Goal: Find specific page/section: Find specific page/section

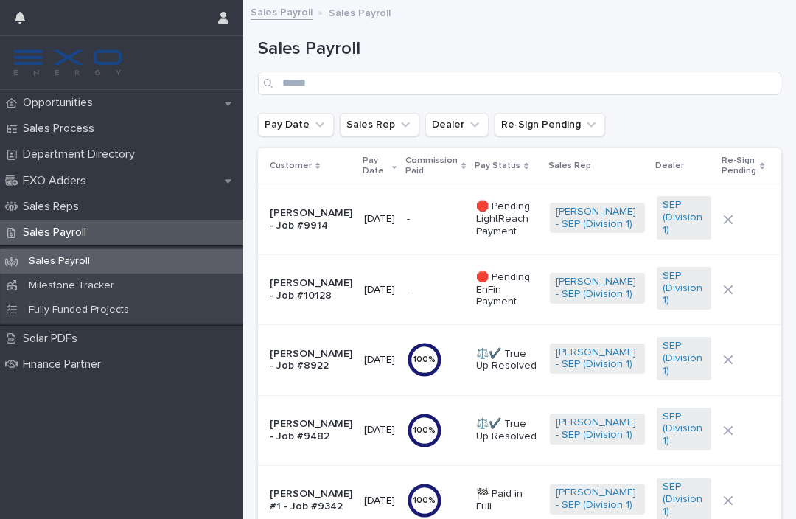
click at [57, 103] on p "Opportunities" at bounding box center [61, 103] width 88 height 14
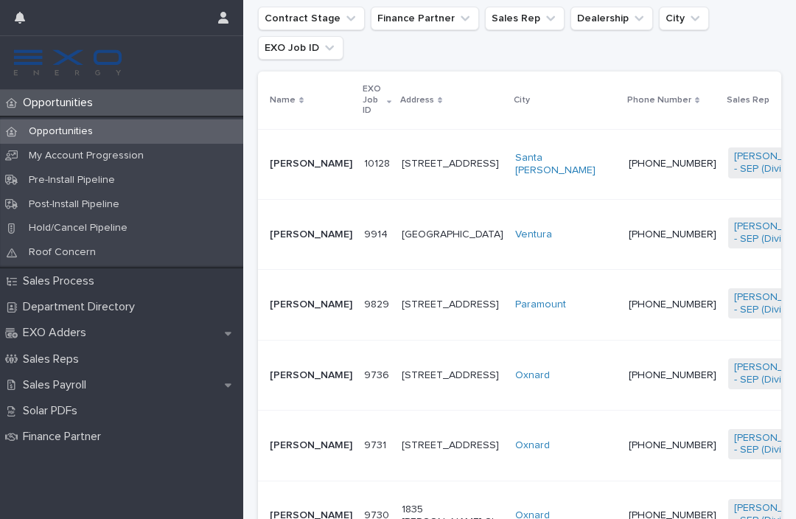
scroll to position [339, 0]
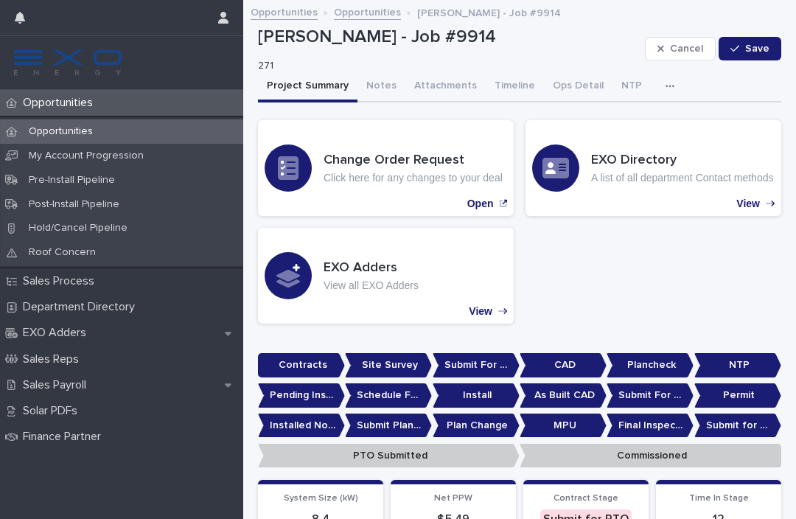
click at [381, 88] on button "Notes" at bounding box center [382, 87] width 48 height 31
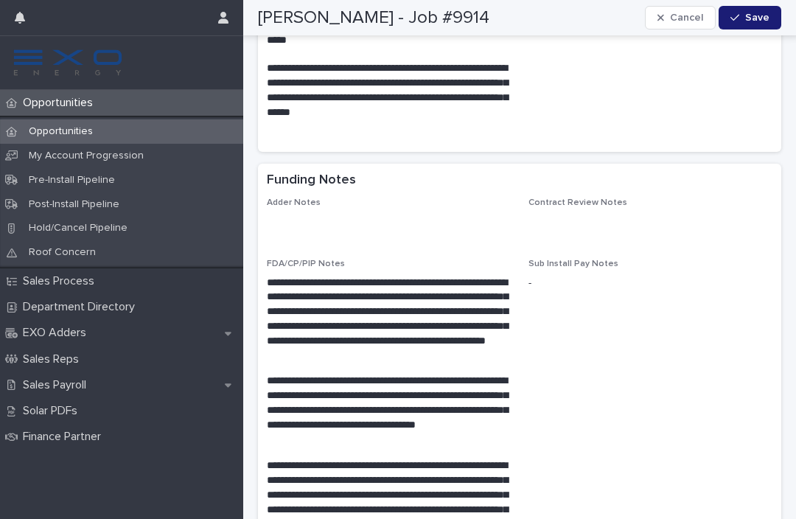
scroll to position [2645, 0]
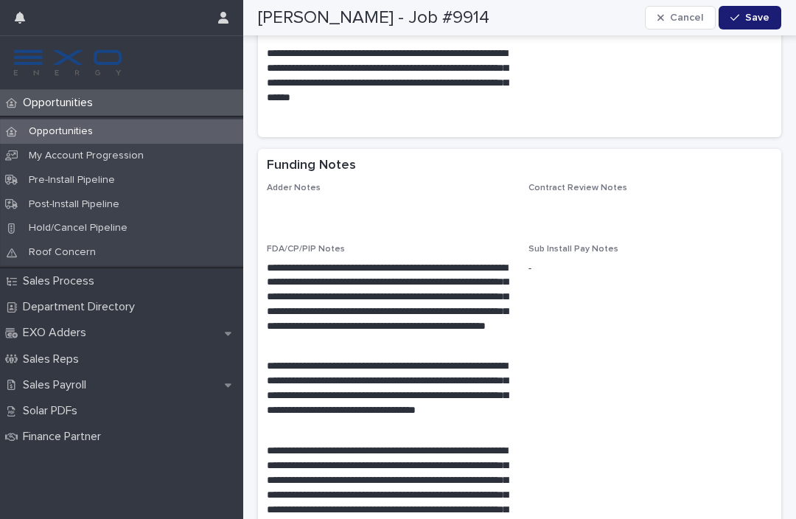
click at [50, 372] on div "Sales Payroll" at bounding box center [121, 385] width 243 height 26
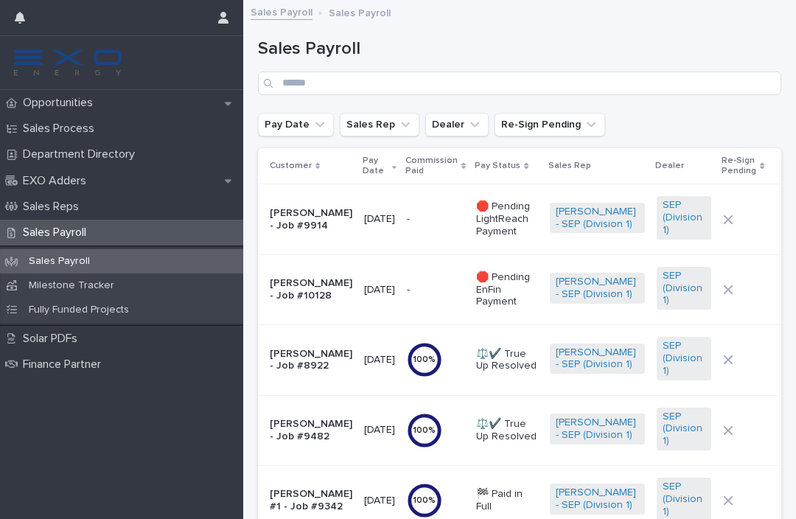
click at [524, 219] on p "🛑 Pending LightReach Payment" at bounding box center [507, 219] width 62 height 37
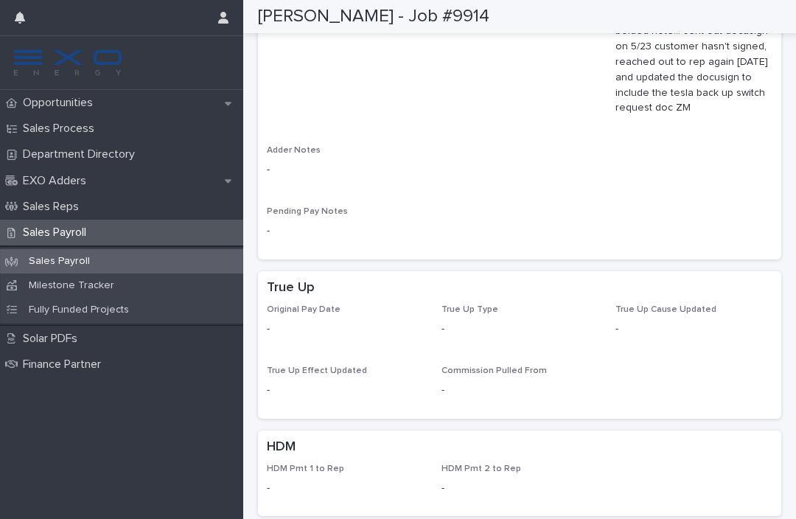
scroll to position [1243, 0]
click at [17, 104] on icon at bounding box center [12, 103] width 12 height 10
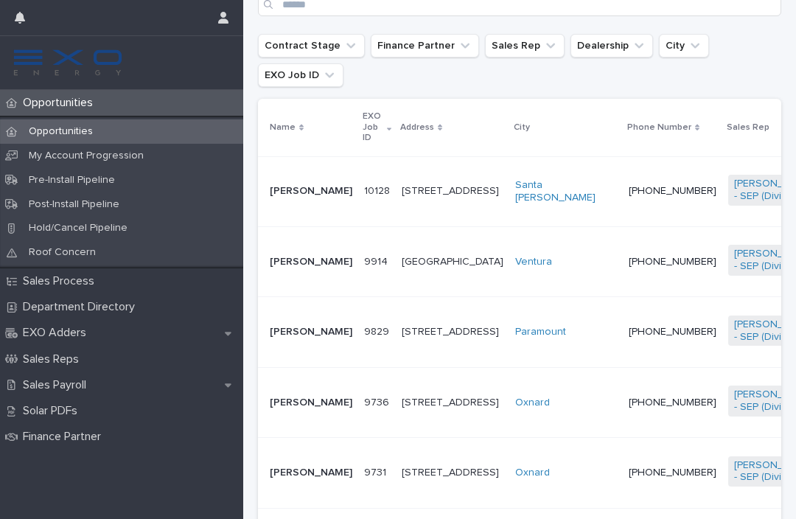
scroll to position [320, 0]
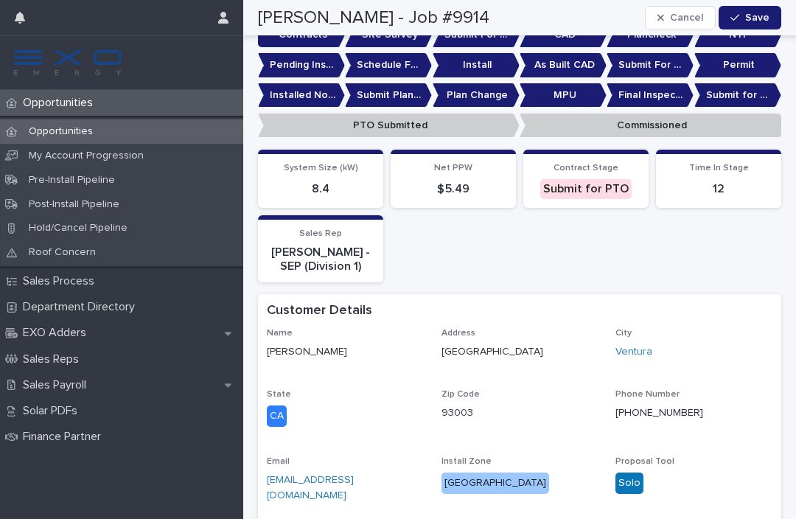
click at [738, 246] on div "System Size (kW) 8.4 Net PPW $ 5.49 Contract Stage Submit for PTO Time In Stage…" at bounding box center [520, 216] width 524 height 133
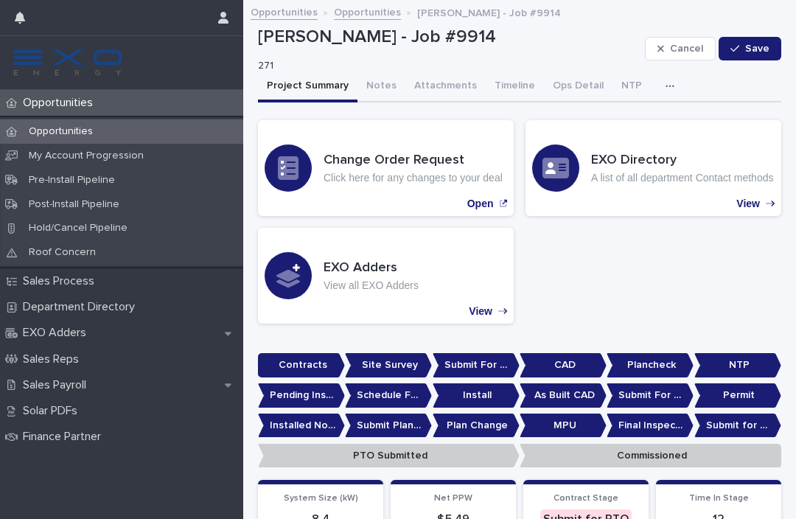
click at [385, 92] on button "Notes" at bounding box center [382, 87] width 48 height 31
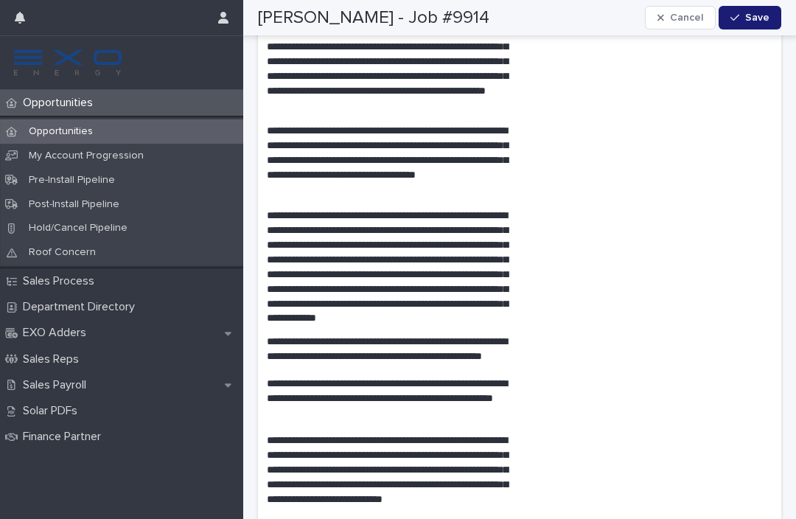
scroll to position [2883, 0]
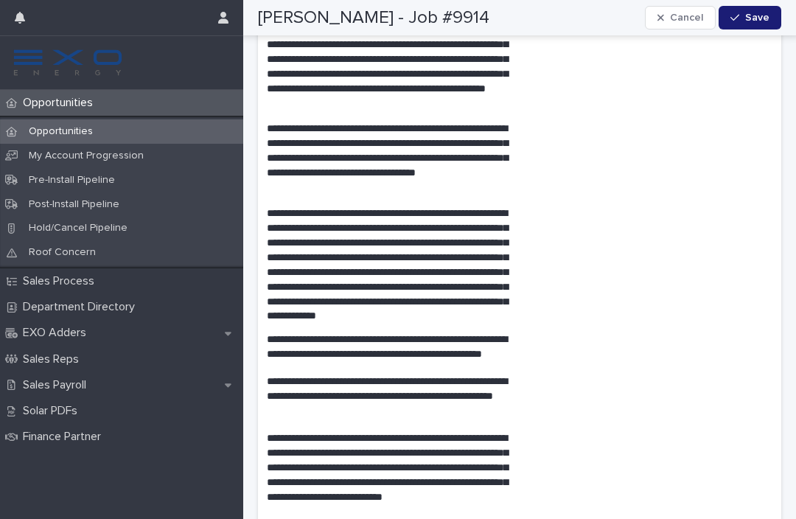
click at [46, 378] on p "Sales Payroll" at bounding box center [57, 385] width 81 height 14
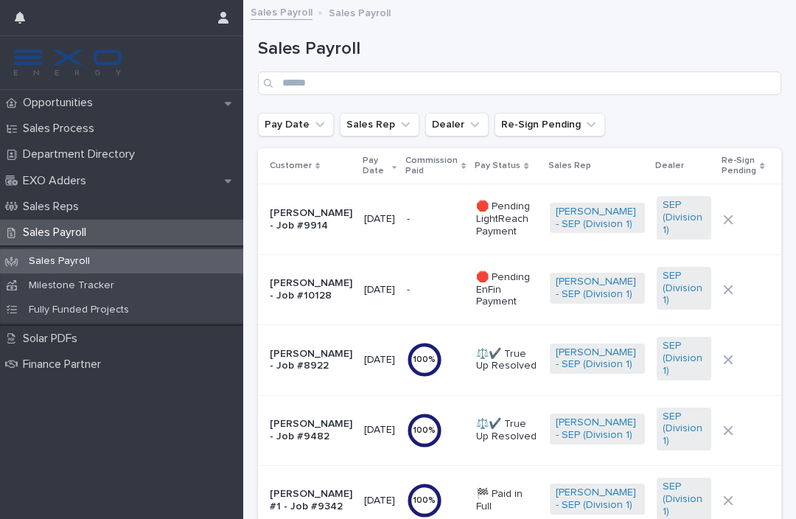
click at [12, 101] on icon at bounding box center [12, 103] width 12 height 10
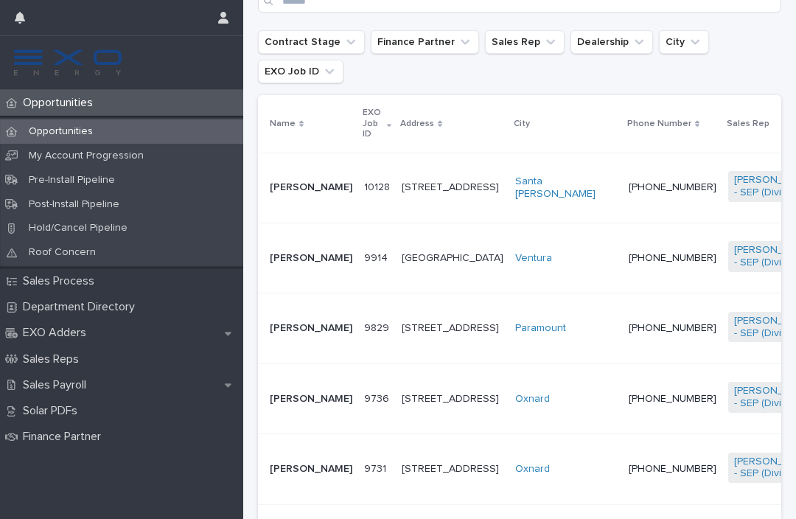
scroll to position [324, 0]
